Goal: Communication & Community: Answer question/provide support

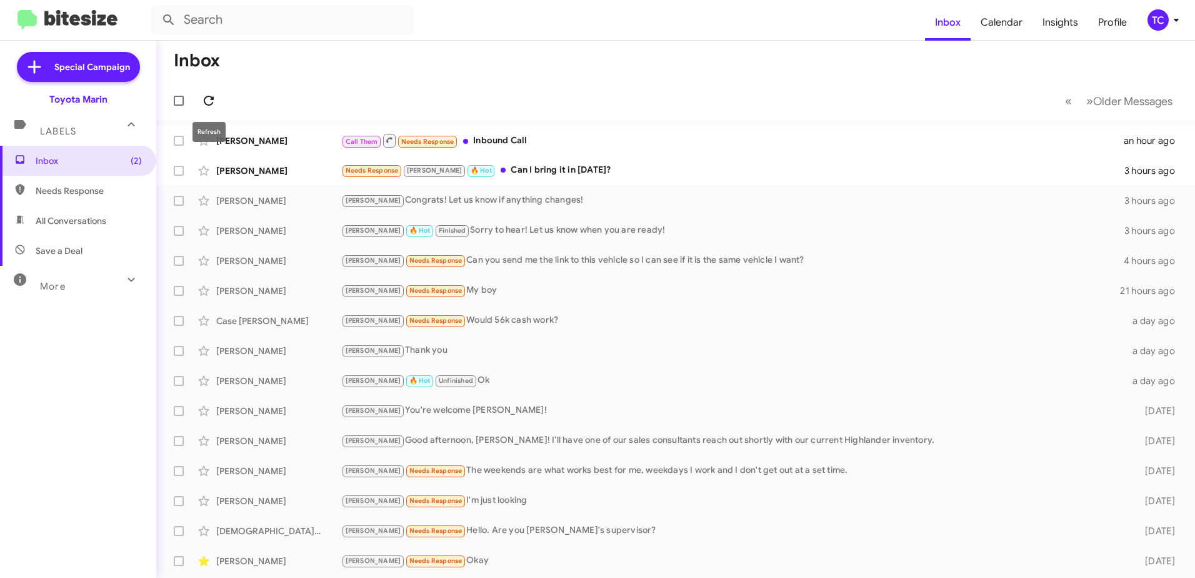
click at [209, 98] on icon at bounding box center [208, 100] width 15 height 15
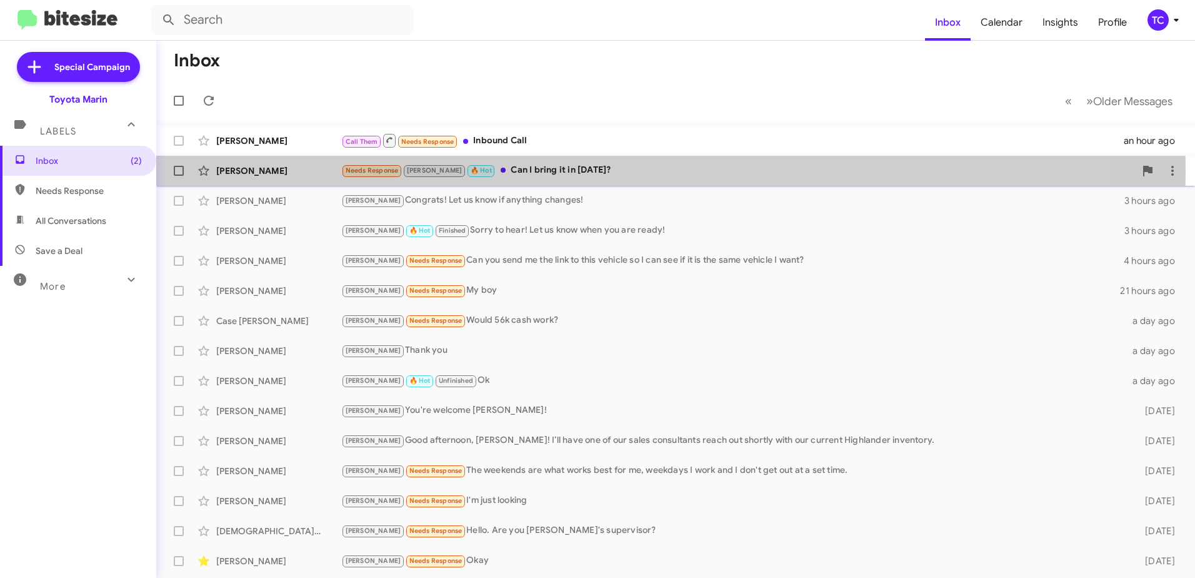
click at [513, 171] on div "Needs Response [PERSON_NAME] 🔥 Hot Can I bring it in [DATE]?" at bounding box center [738, 170] width 794 height 14
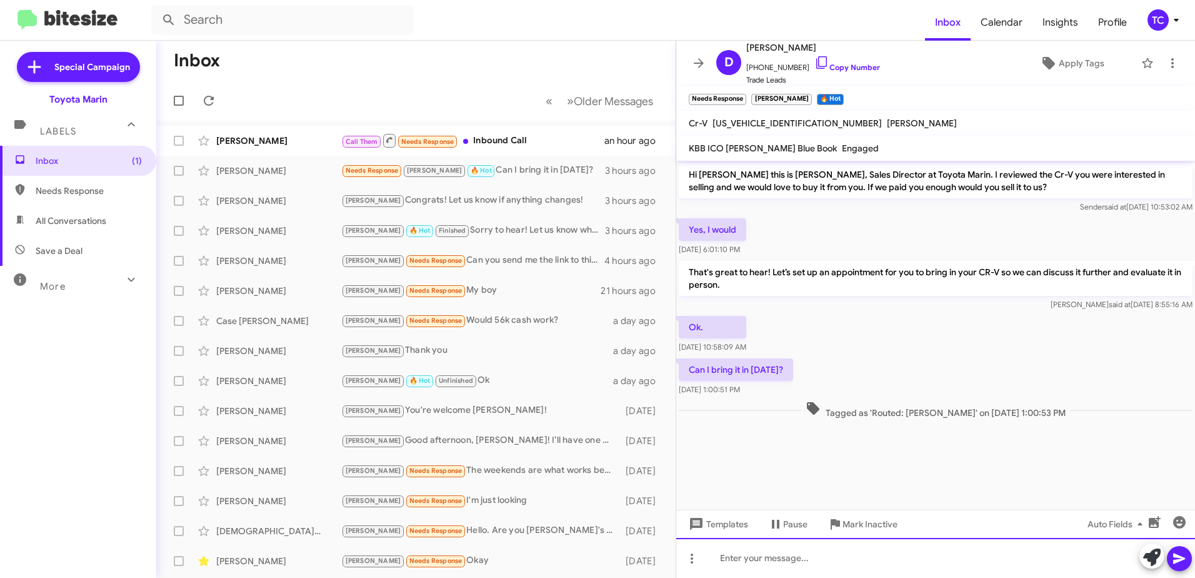
click at [863, 553] on div at bounding box center [935, 558] width 519 height 40
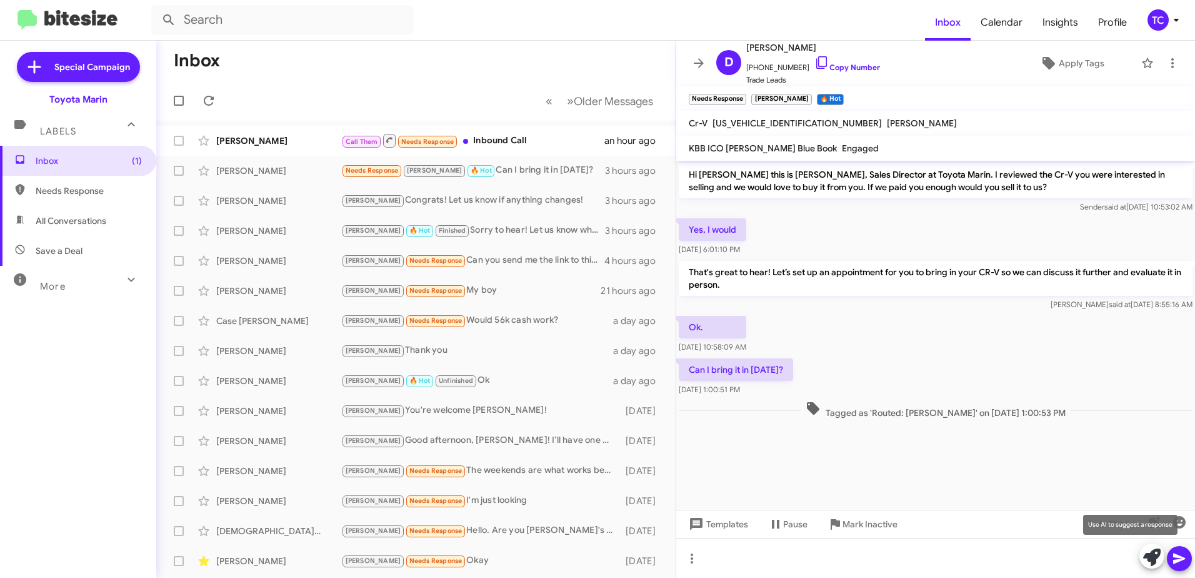
click at [1156, 557] on icon at bounding box center [1152, 557] width 18 height 18
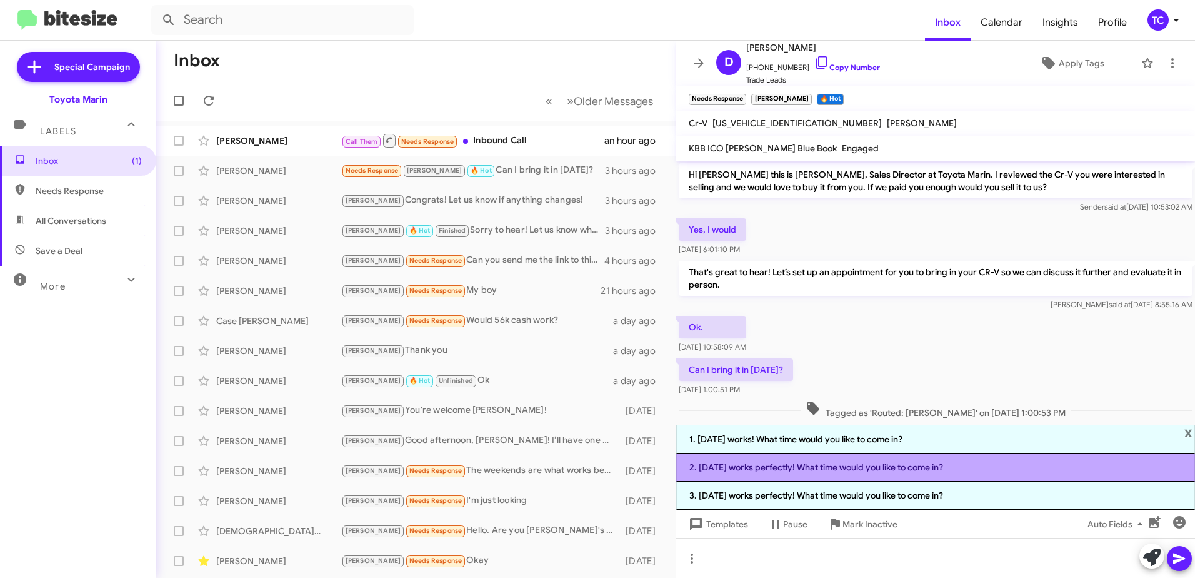
click at [826, 468] on li "2. [DATE] works perfectly! What time would you like to come in?" at bounding box center [935, 467] width 519 height 28
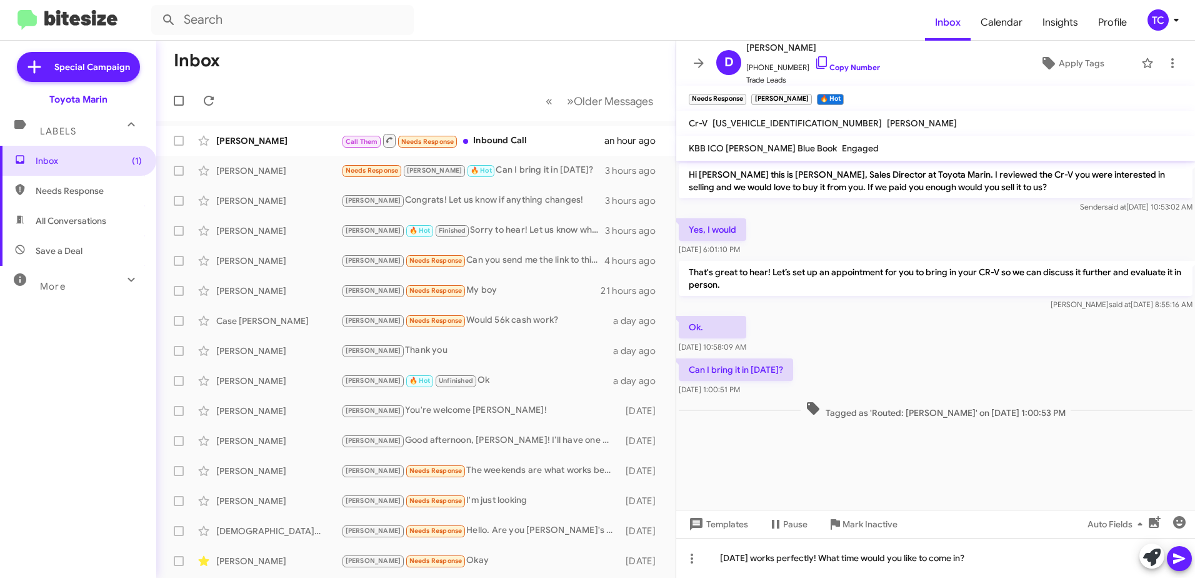
click at [1185, 559] on icon at bounding box center [1179, 558] width 15 height 15
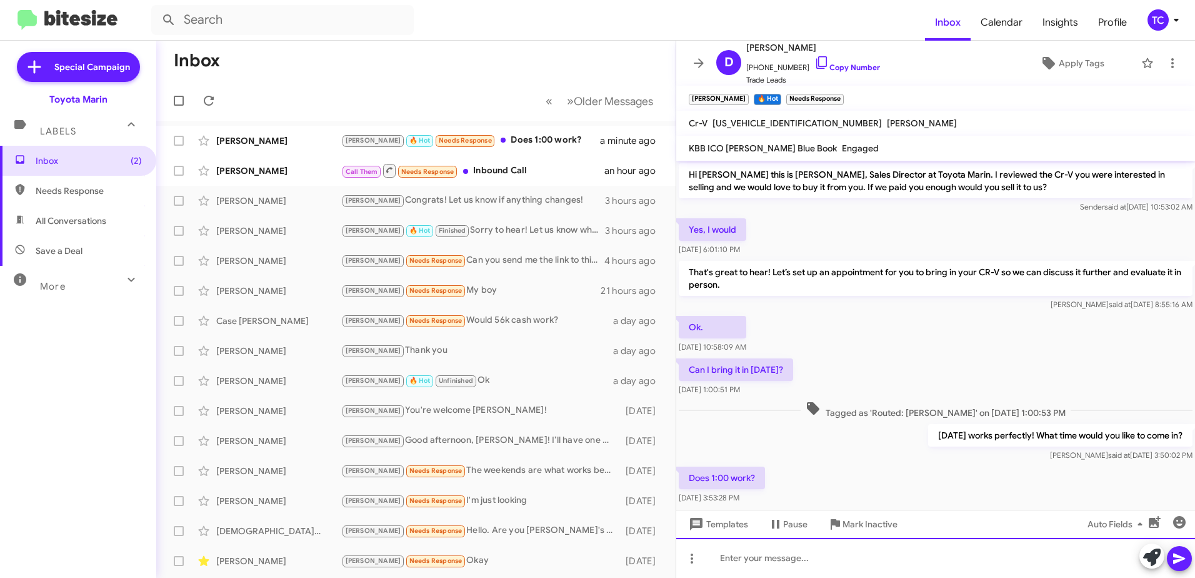
scroll to position [22, 0]
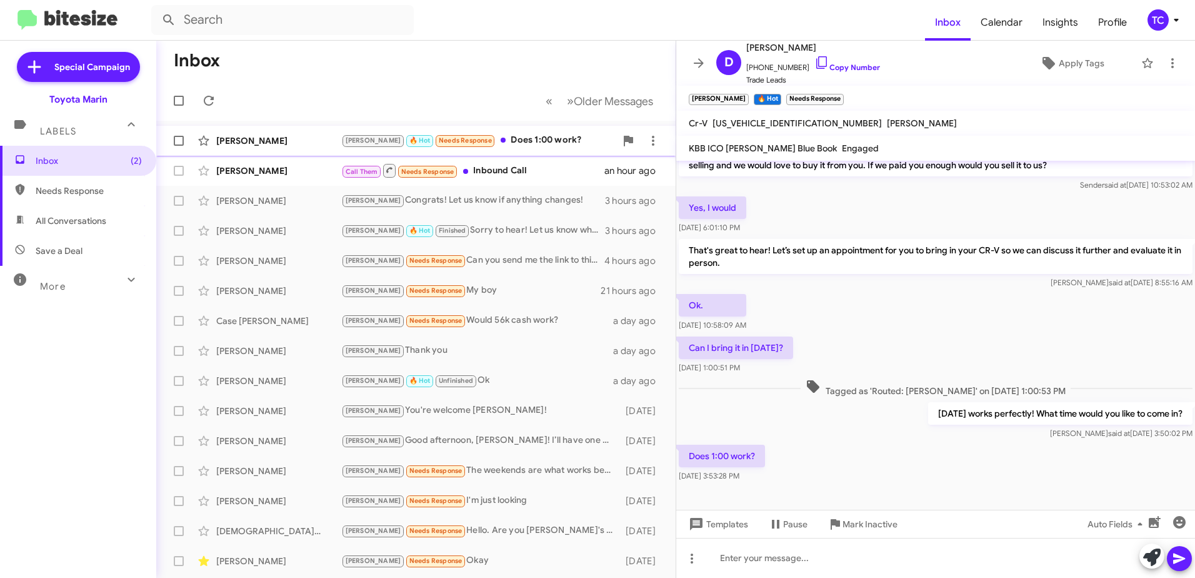
click at [521, 140] on div "[PERSON_NAME] 🔥 Hot Needs Response Does 1:00 work?" at bounding box center [478, 140] width 274 height 14
click at [1153, 556] on icon at bounding box center [1152, 557] width 18 height 18
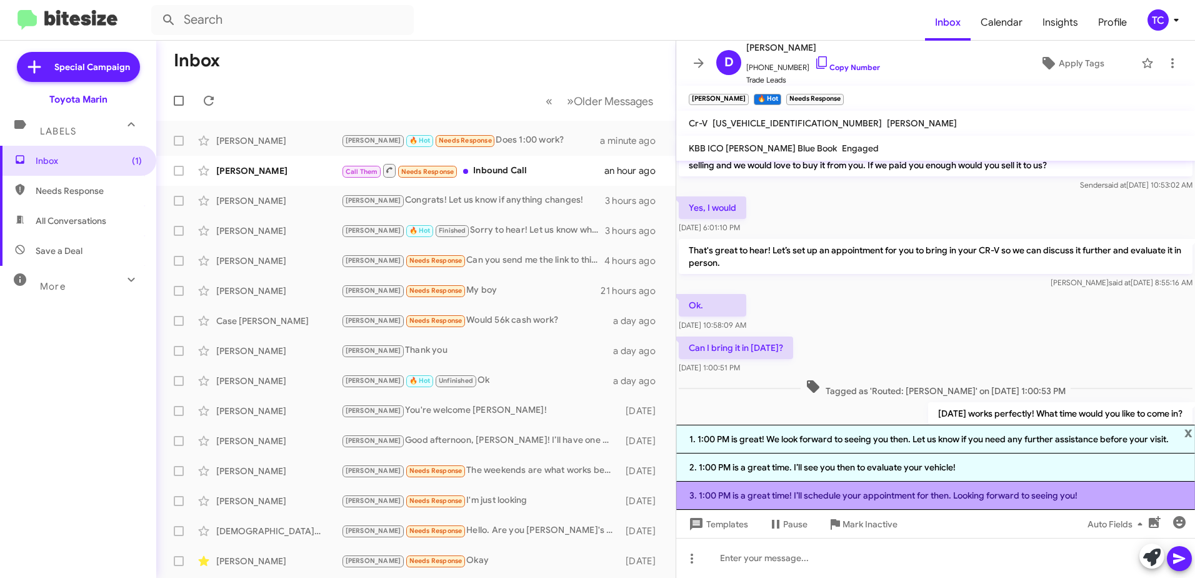
click at [860, 494] on li "3. 1:00 PM is a great time! I’ll schedule your appointment for then. Looking fo…" at bounding box center [935, 495] width 519 height 28
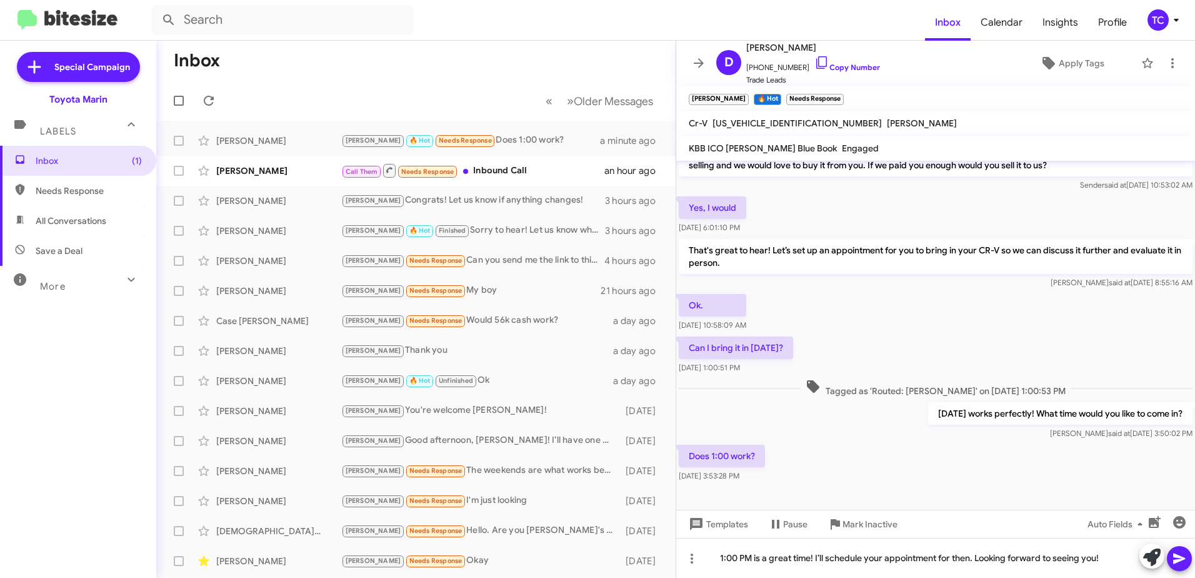
click at [1187, 556] on button at bounding box center [1179, 558] width 25 height 25
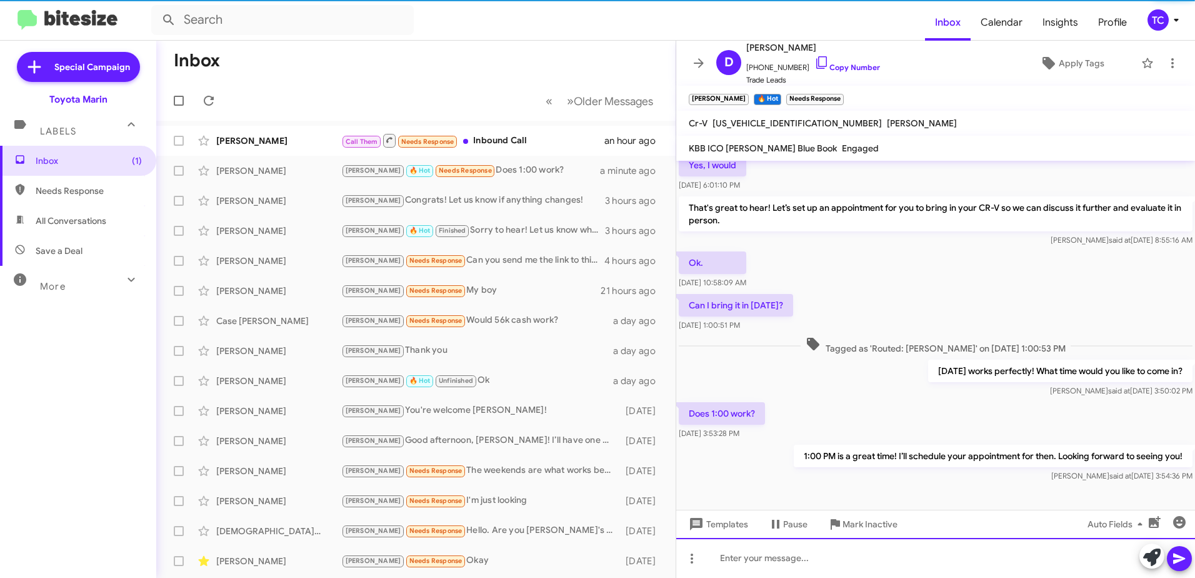
scroll to position [68, 0]
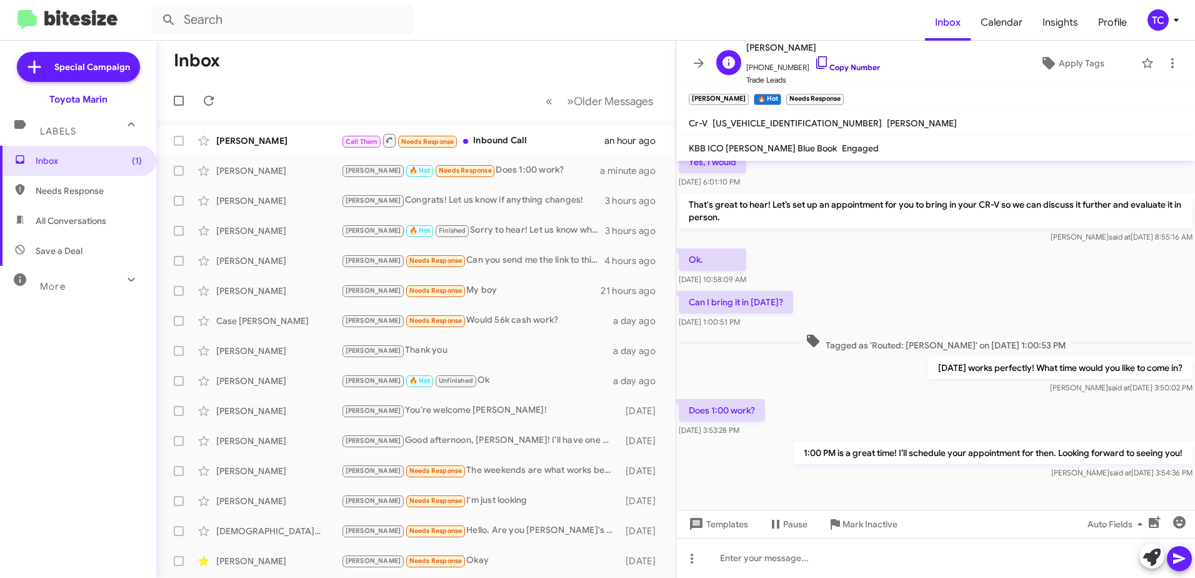
click at [815, 67] on icon at bounding box center [822, 62] width 15 height 15
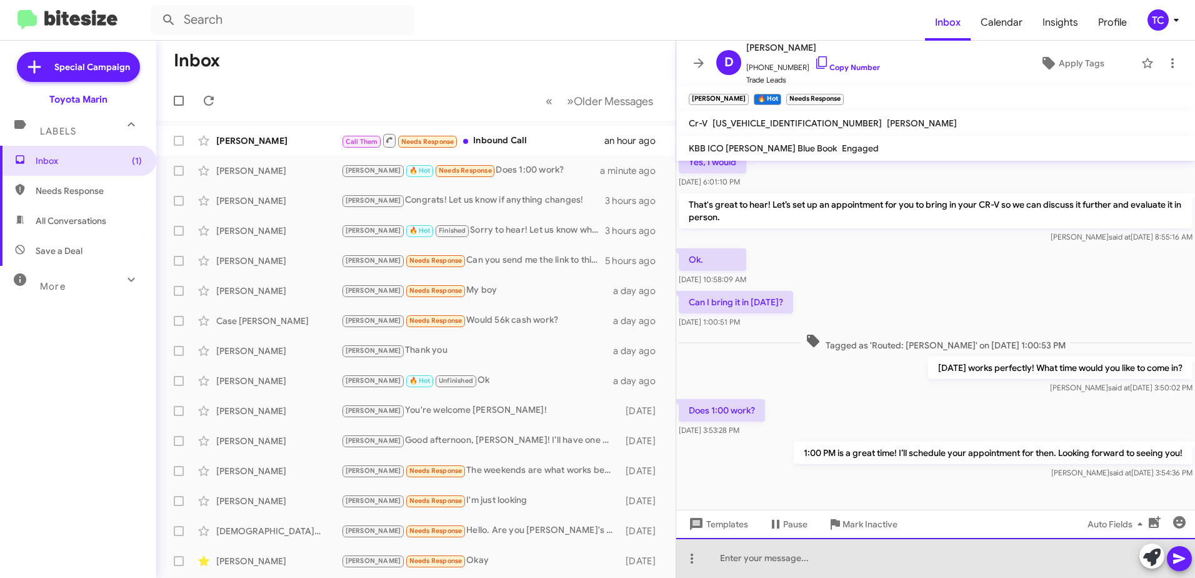
click at [903, 556] on div at bounding box center [935, 558] width 519 height 40
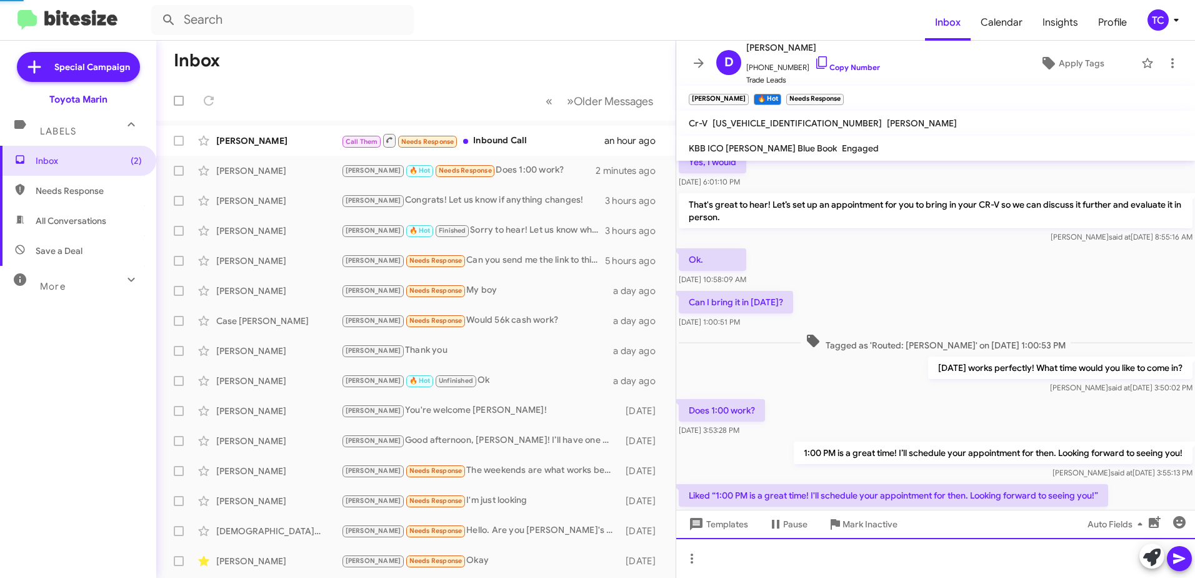
scroll to position [113, 0]
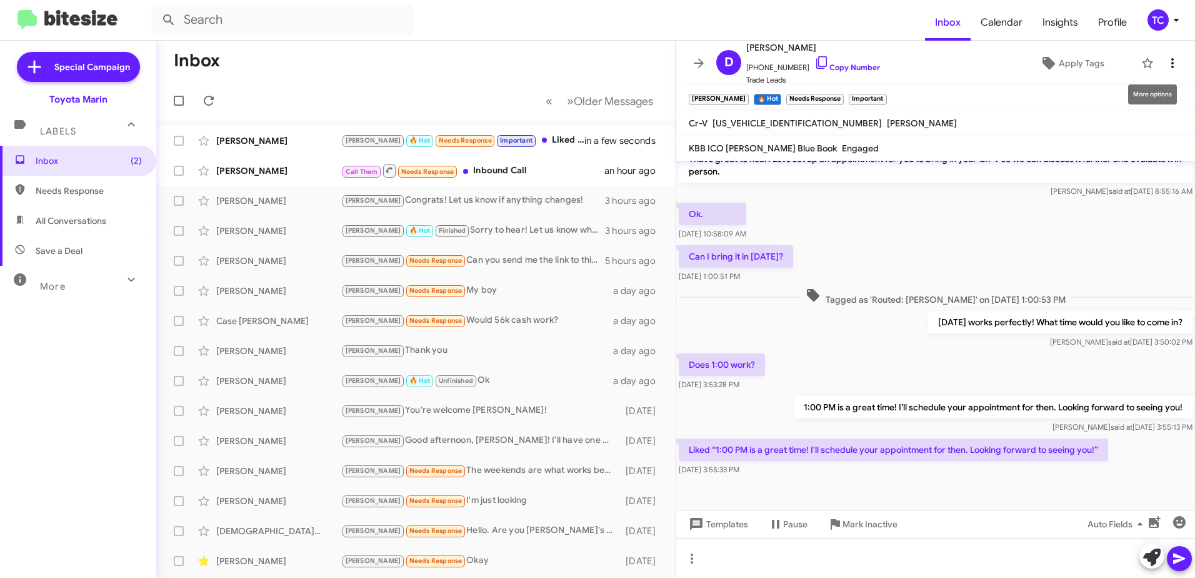
click at [1168, 56] on icon at bounding box center [1172, 63] width 15 height 15
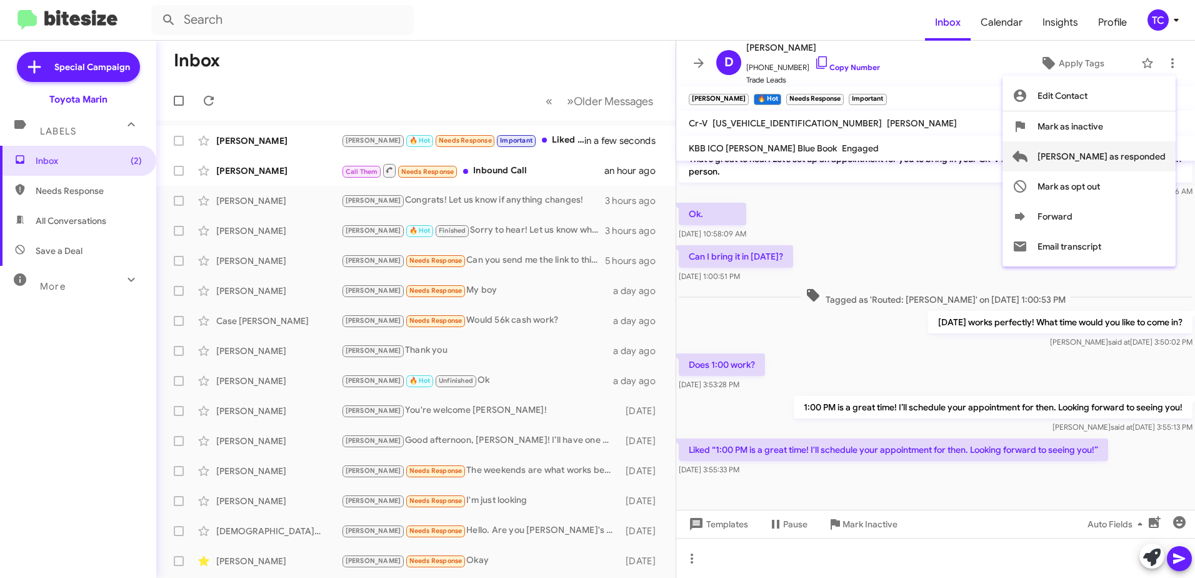
click at [1114, 155] on span "[PERSON_NAME] as responded" at bounding box center [1102, 156] width 128 height 30
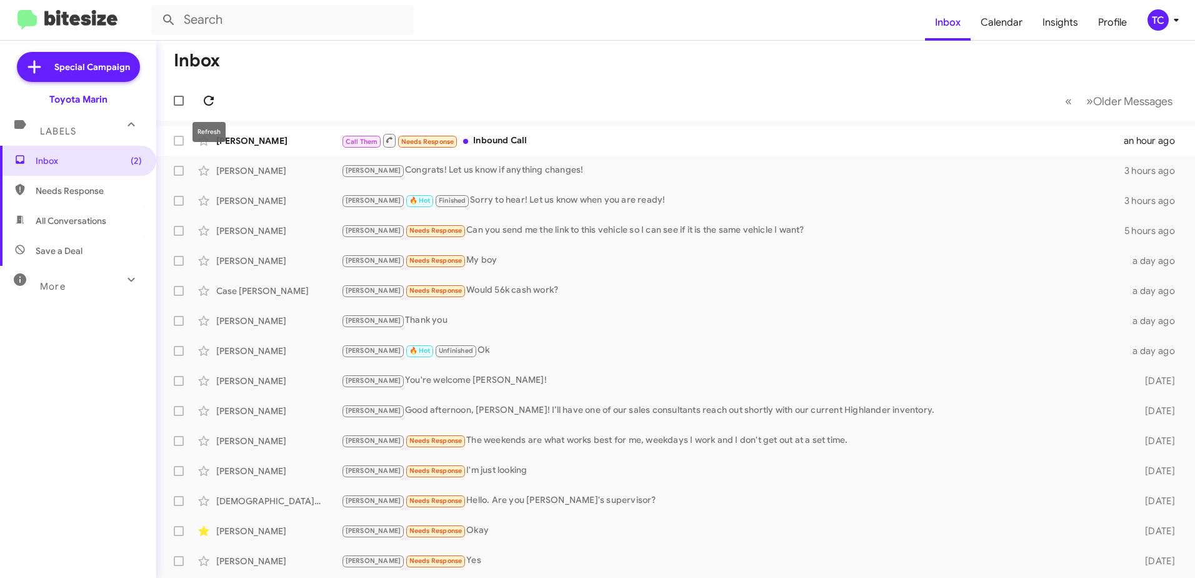
click at [207, 96] on icon at bounding box center [209, 101] width 10 height 10
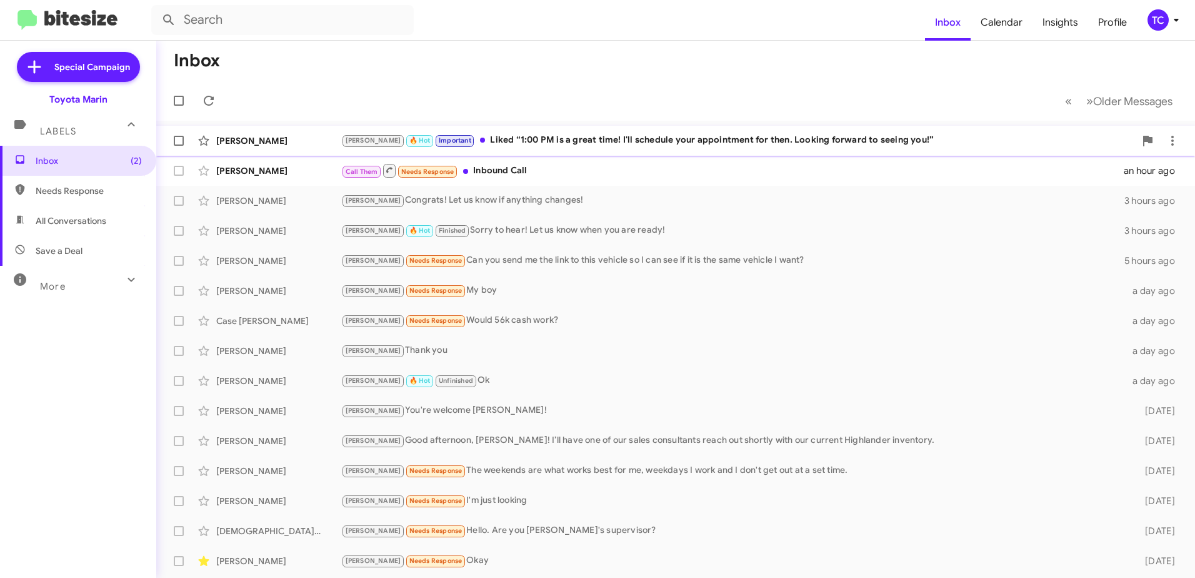
click at [509, 143] on div "[PERSON_NAME] 🔥 Hot Important Liked “1:00 PM is a great time! I'll schedule you…" at bounding box center [738, 140] width 794 height 14
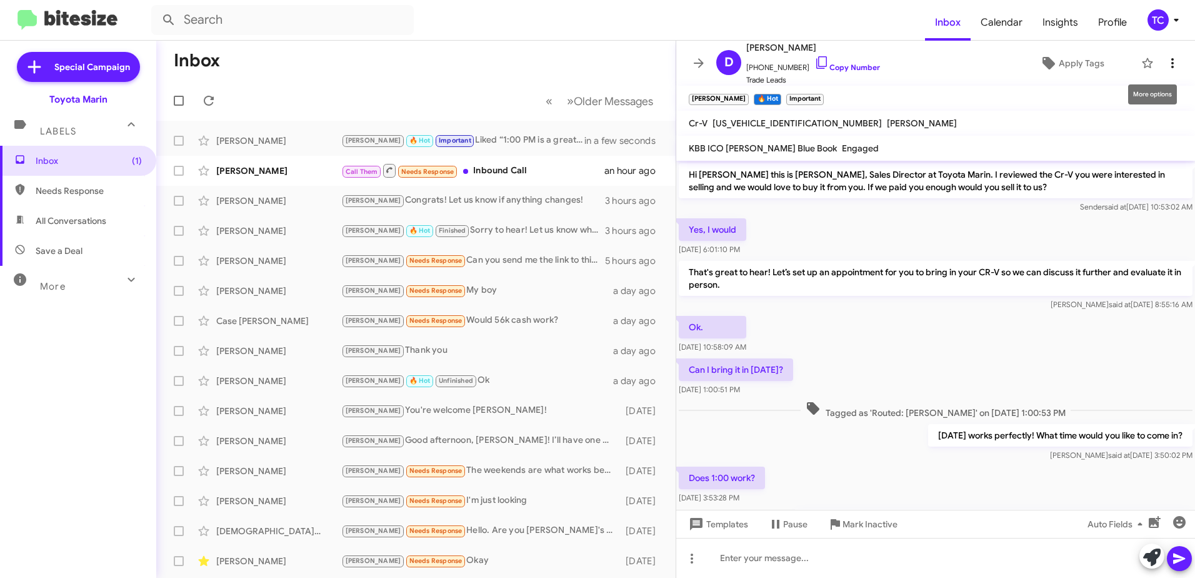
click at [1166, 66] on icon at bounding box center [1172, 63] width 15 height 15
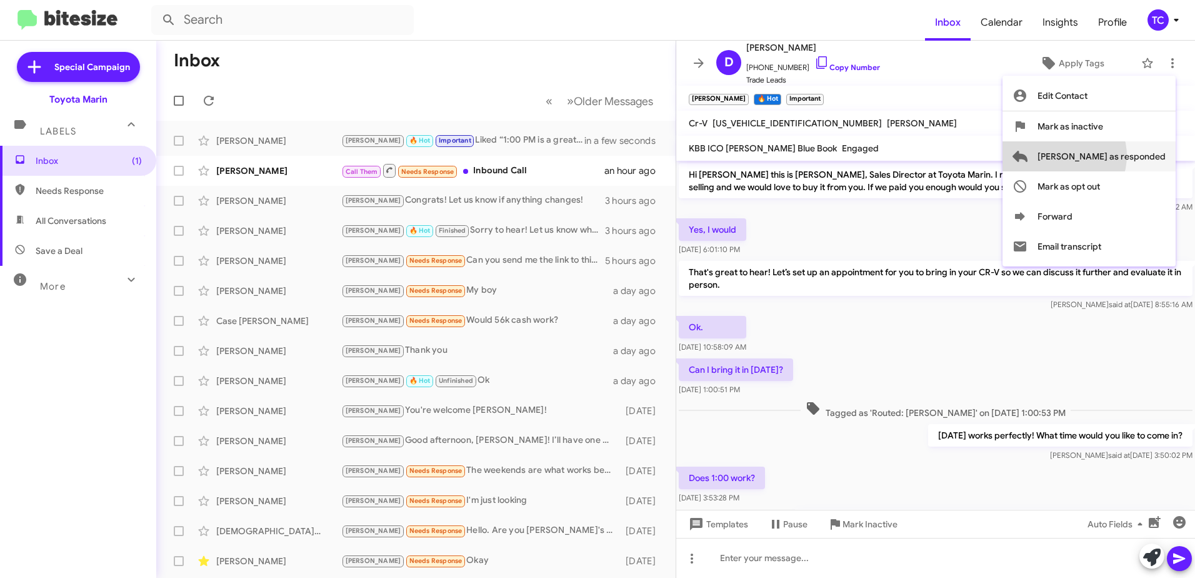
click at [1112, 156] on span "[PERSON_NAME] as responded" at bounding box center [1102, 156] width 128 height 30
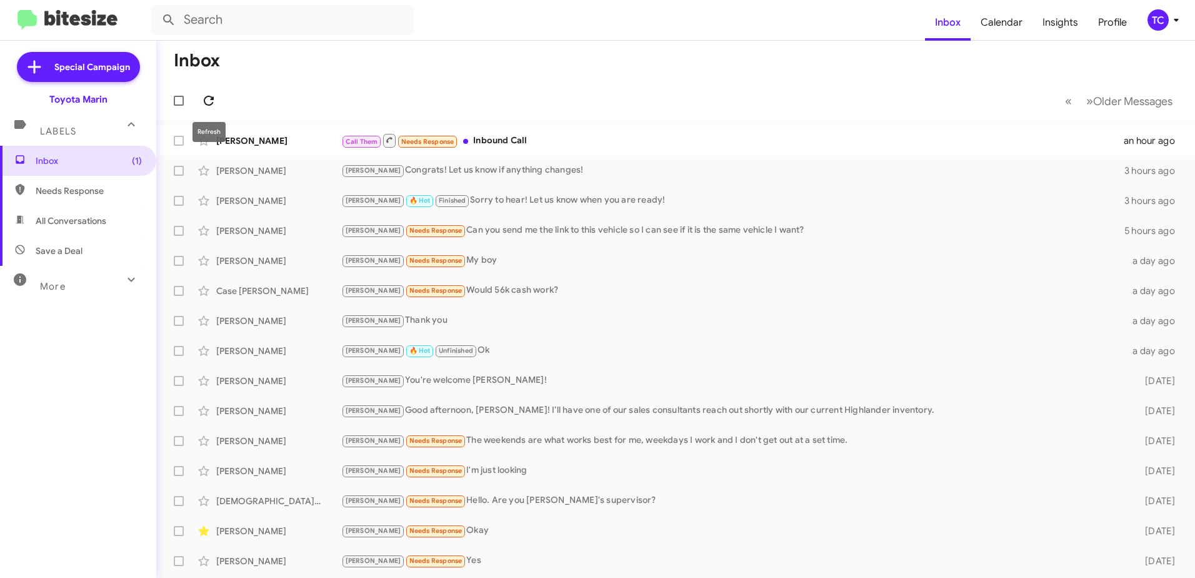
click at [209, 98] on icon at bounding box center [208, 100] width 15 height 15
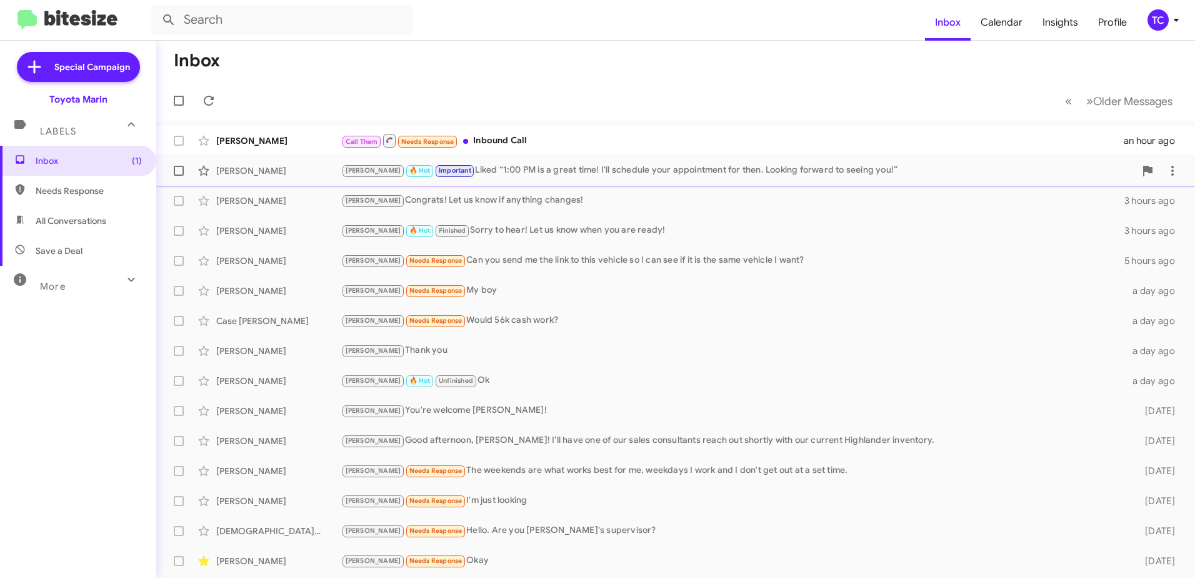
click at [459, 170] on div "[PERSON_NAME] 🔥 Hot Important Liked “1:00 PM is a great time! I'll schedule you…" at bounding box center [738, 170] width 794 height 14
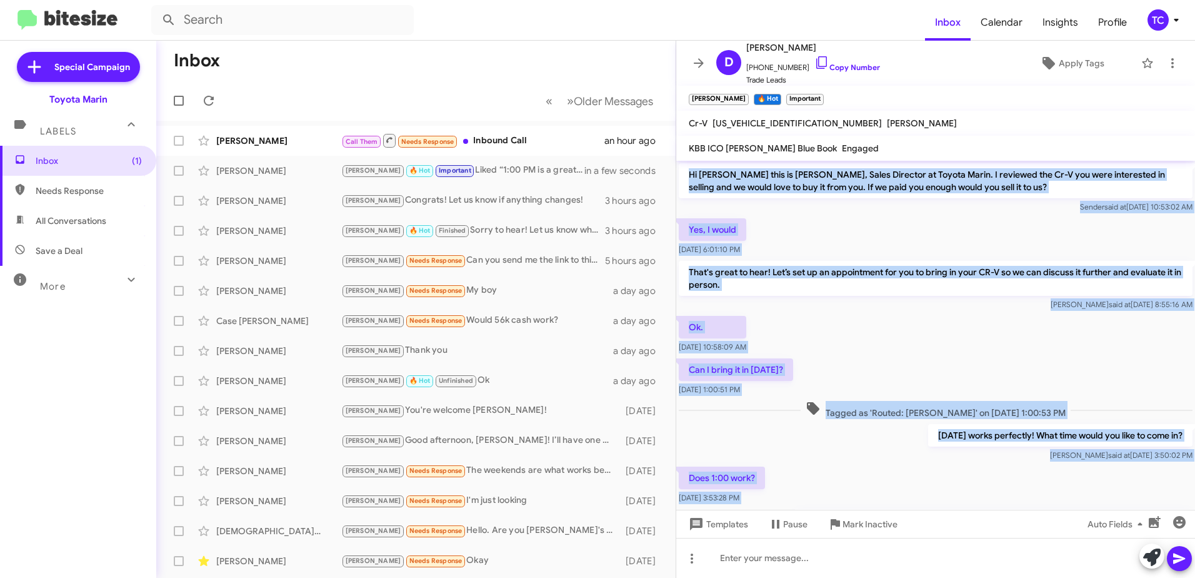
drag, startPoint x: 1104, startPoint y: 451, endPoint x: 683, endPoint y: 168, distance: 507.6
click at [683, 168] on div "Hi [PERSON_NAME] this is [PERSON_NAME], Sales Director at Toyota Marin. I revie…" at bounding box center [935, 376] width 519 height 431
drag, startPoint x: 683, startPoint y: 168, endPoint x: 722, endPoint y: 178, distance: 40.8
copy div "Hi [PERSON_NAME] this is [PERSON_NAME], Sales Director at Toyota Marin. I revie…"
click at [703, 66] on icon at bounding box center [698, 63] width 15 height 15
